Goal: Find contact information: Find contact information

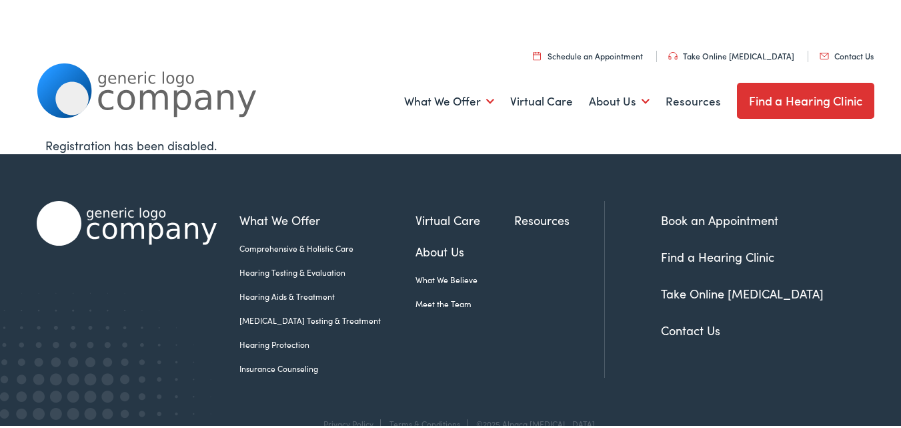
scroll to position [25, 0]
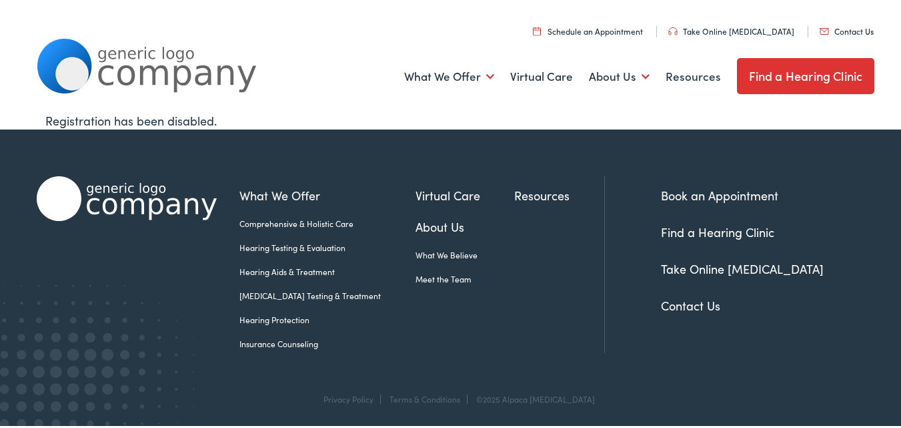
click at [695, 308] on link "Contact Us" at bounding box center [690, 302] width 59 height 17
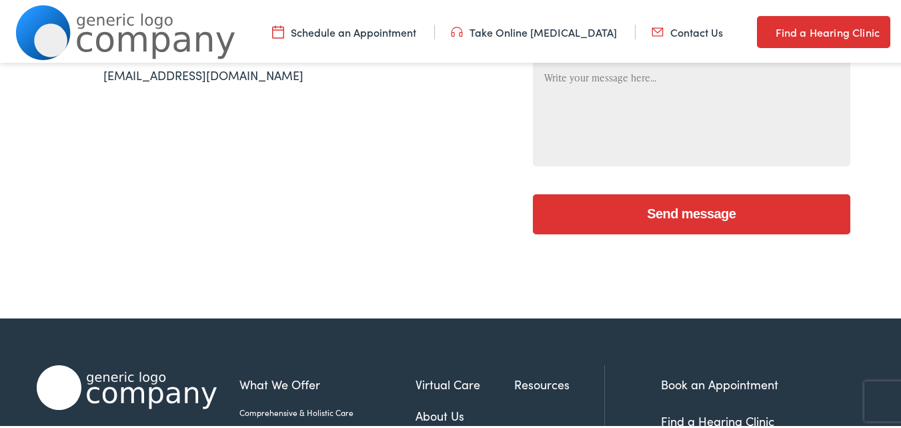
scroll to position [237, 0]
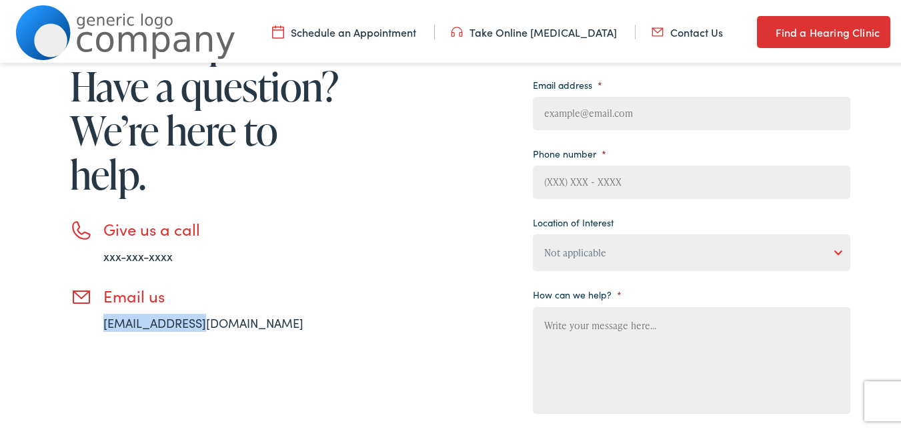
drag, startPoint x: 275, startPoint y: 313, endPoint x: 88, endPoint y: 323, distance: 187.1
click at [88, 323] on li "Email us [EMAIL_ADDRESS][DOMAIN_NAME]" at bounding box center [207, 306] width 274 height 45
copy link "[EMAIL_ADDRESS][DOMAIN_NAME]"
